Goal: Navigation & Orientation: Find specific page/section

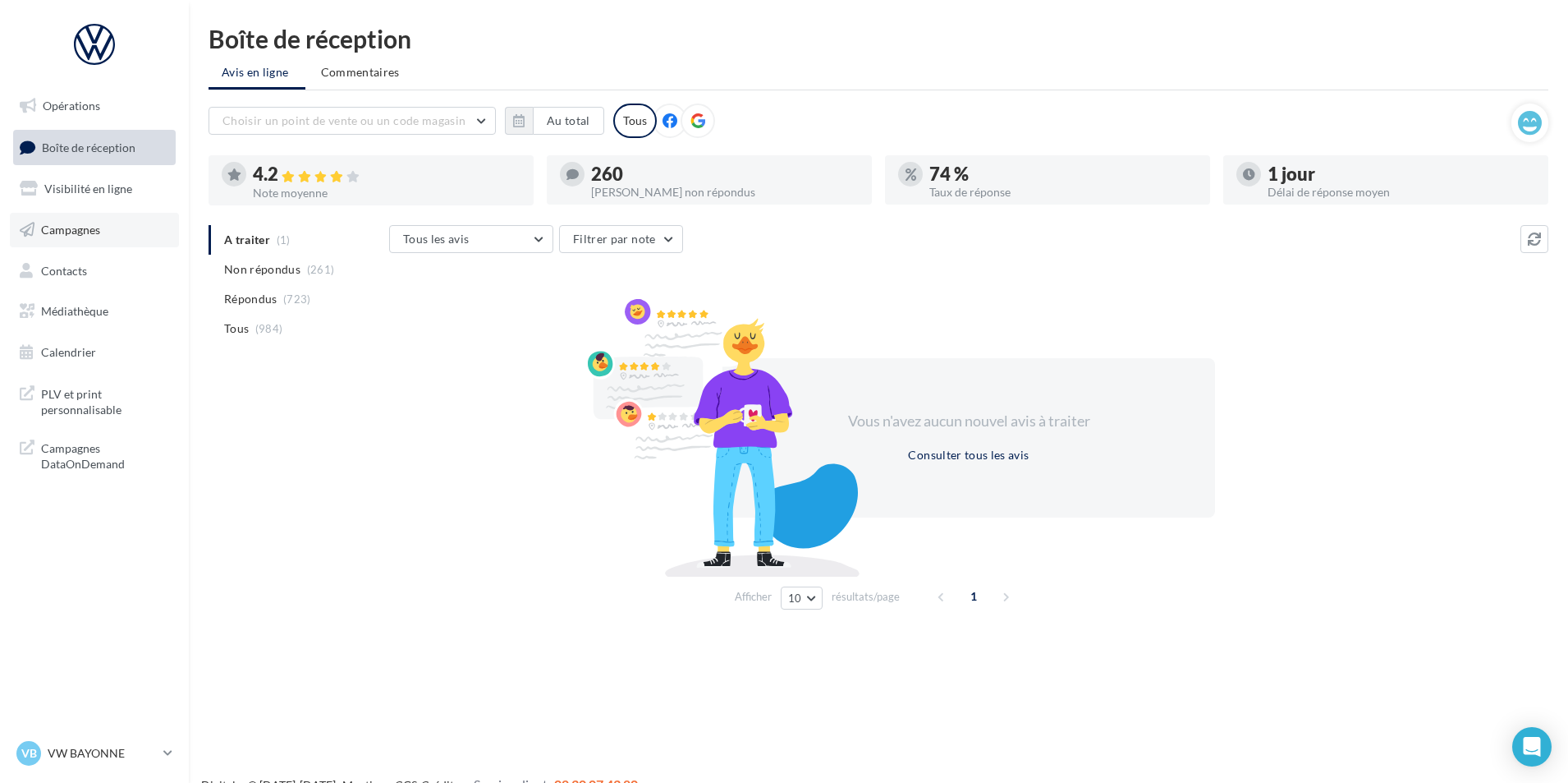
scroll to position [26, 0]
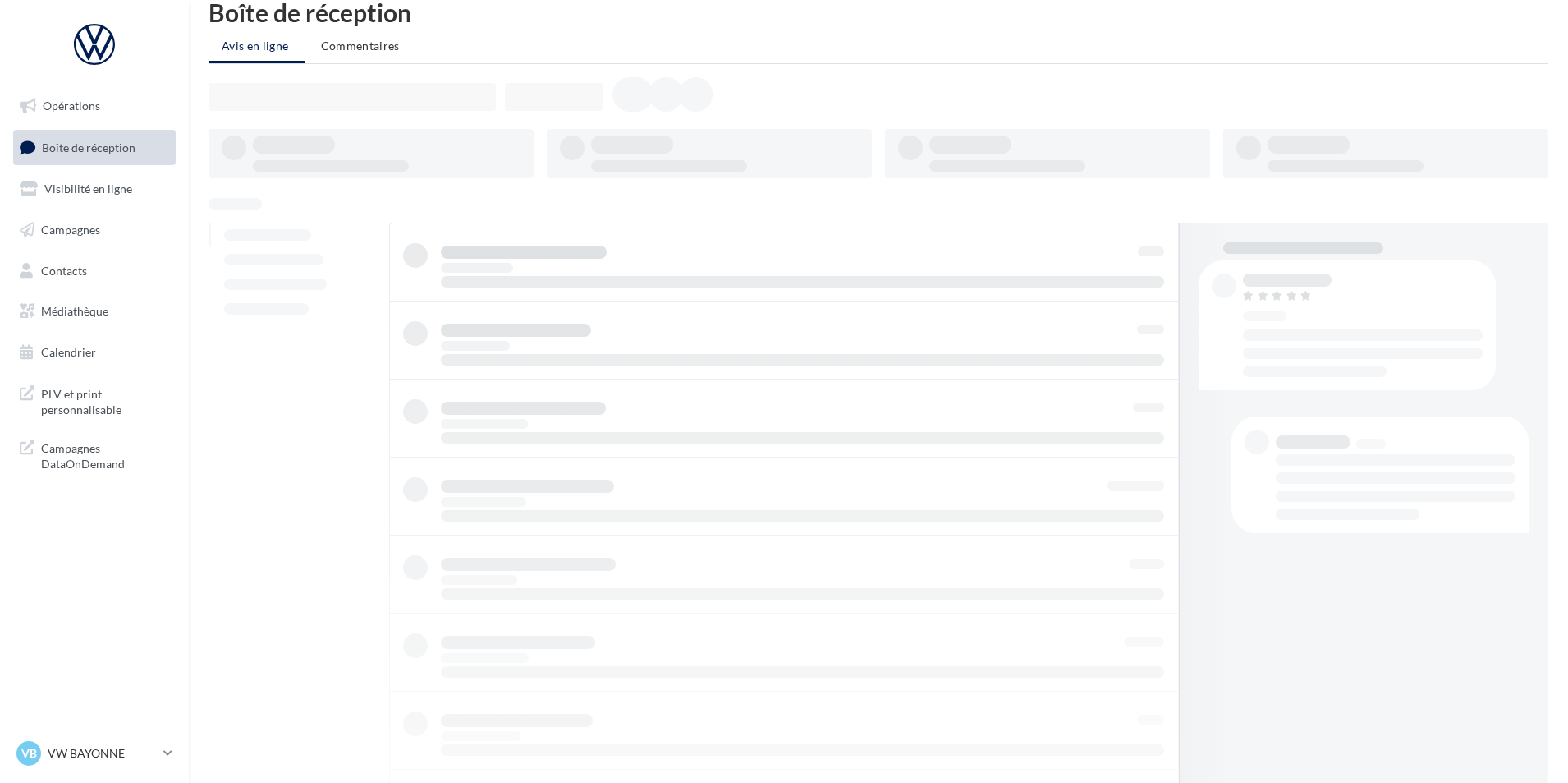
scroll to position [26, 0]
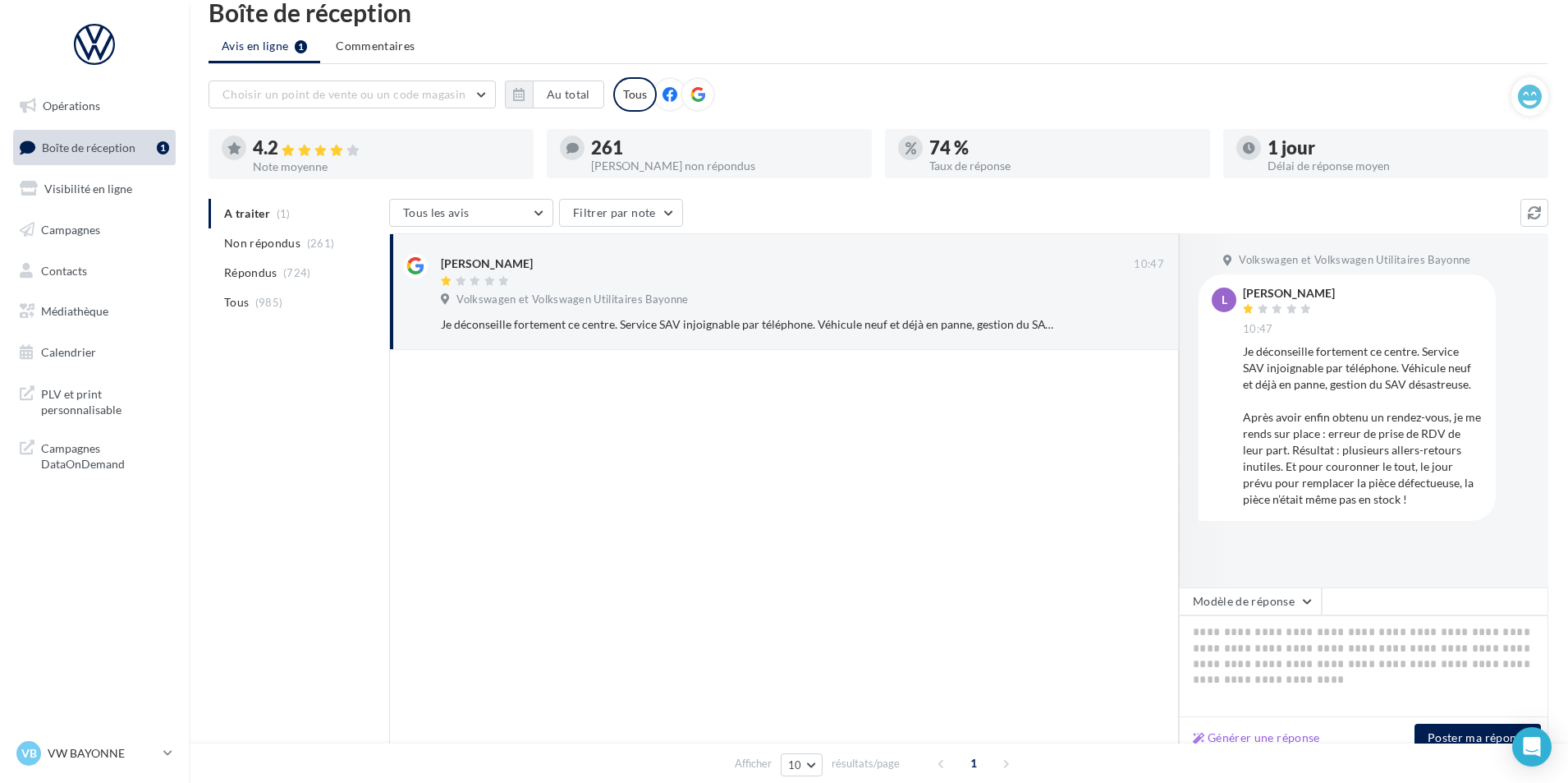
click at [103, 141] on span "Boîte de réception" at bounding box center [89, 147] width 94 height 14
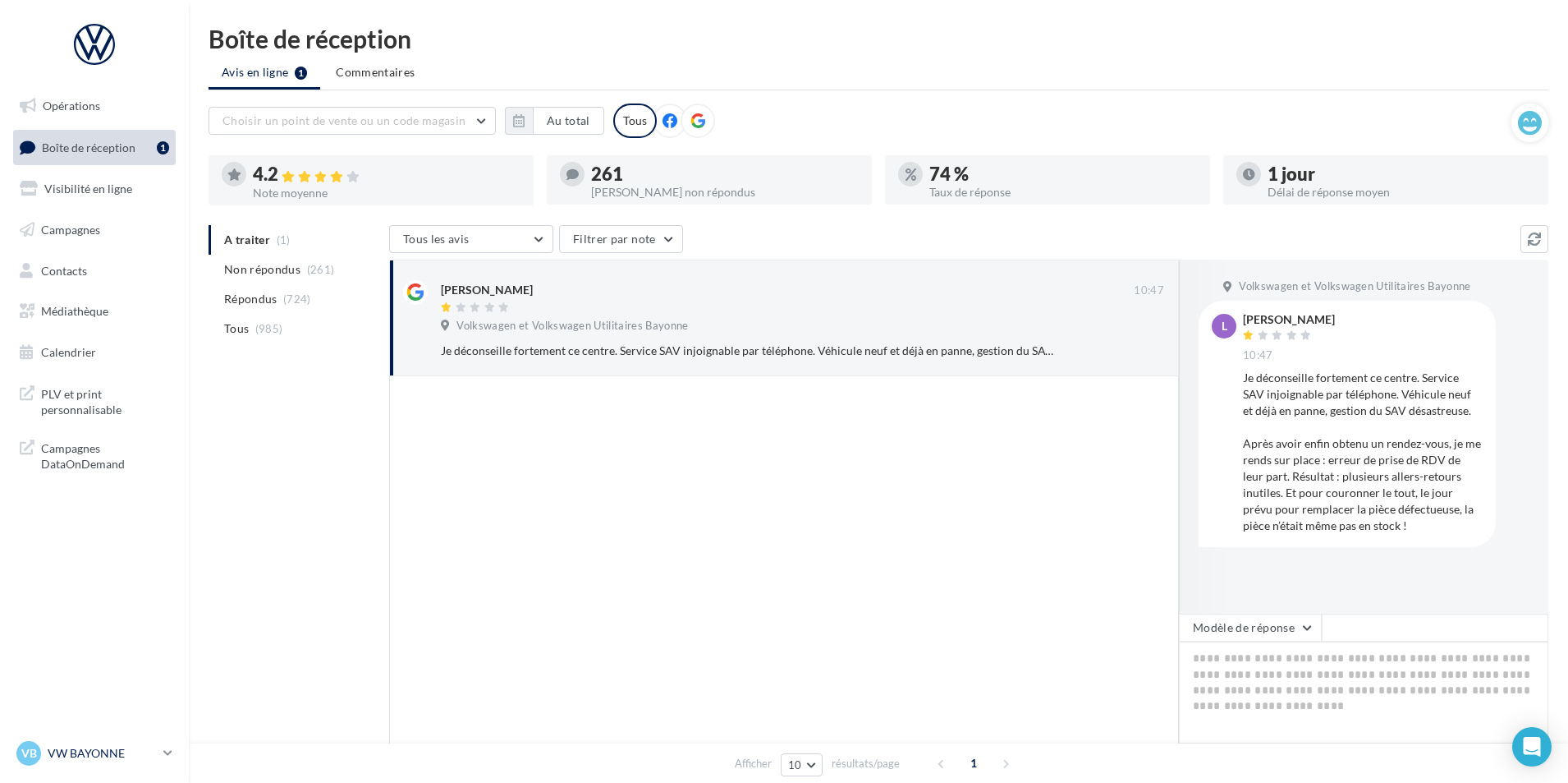
click at [141, 748] on p "VW BAYONNE" at bounding box center [102, 753] width 109 height 16
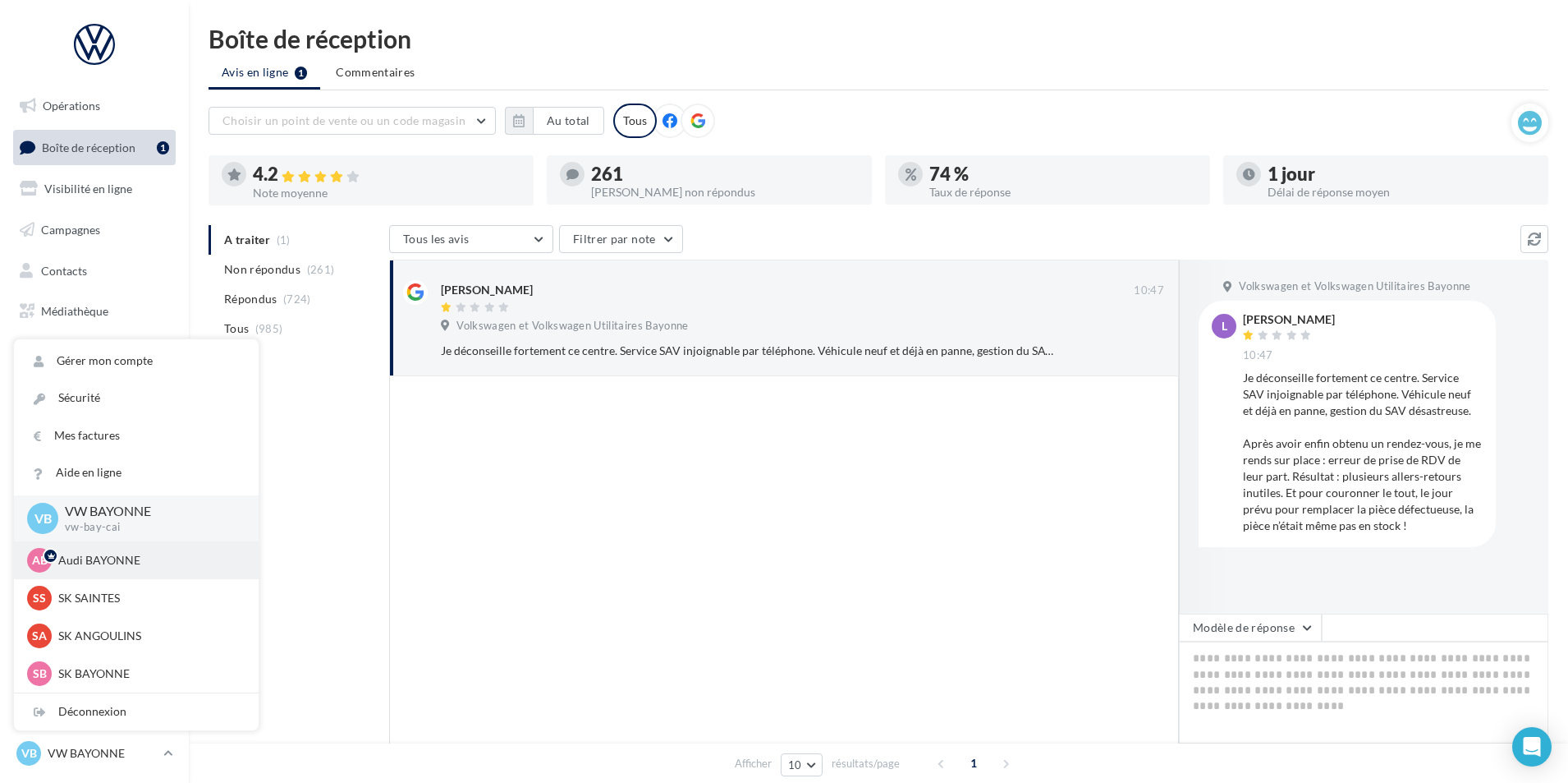
click at [130, 568] on p "Audi BAYONNE" at bounding box center [148, 560] width 181 height 16
